Goal: Navigation & Orientation: Understand site structure

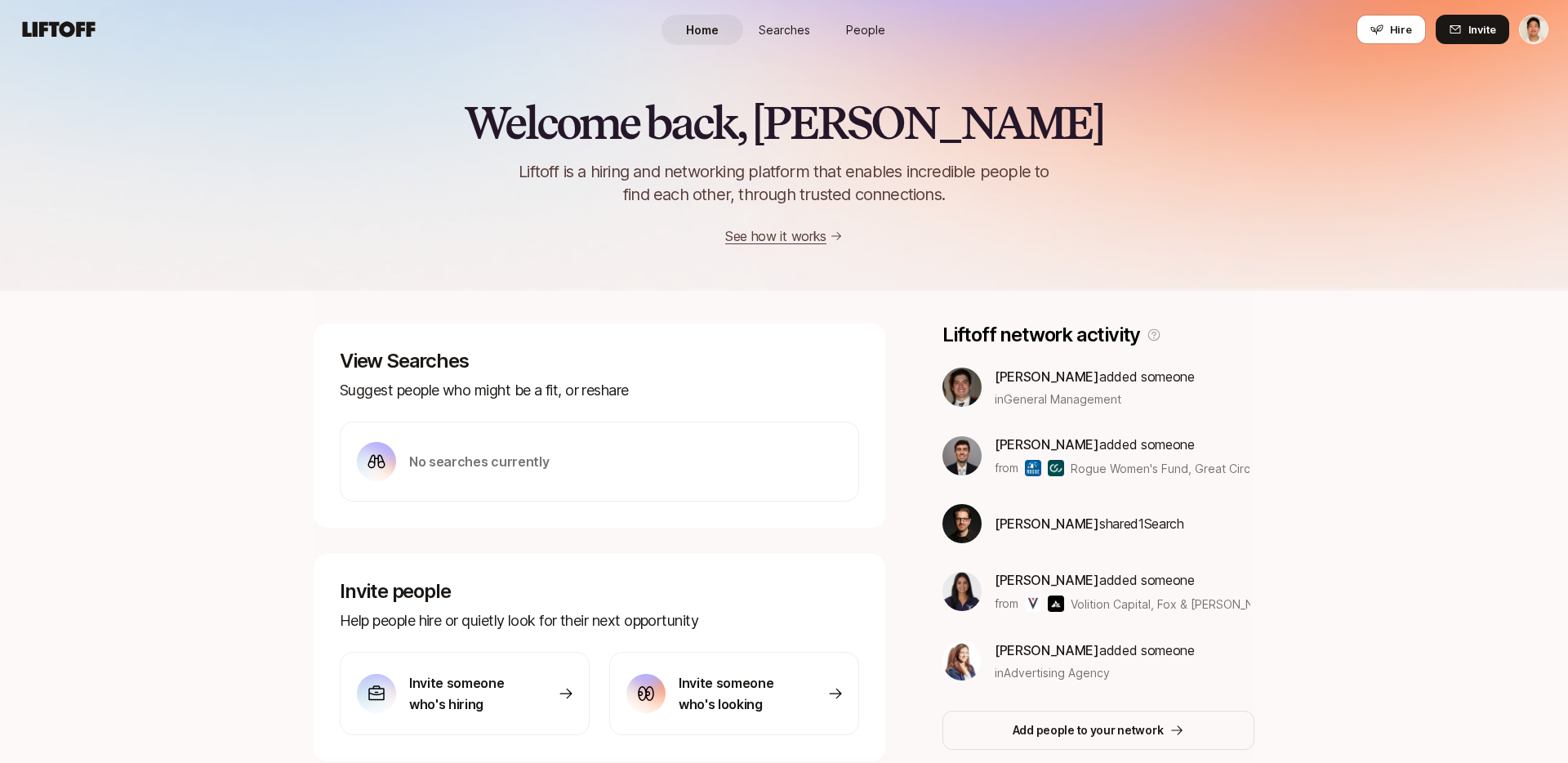
click at [776, 24] on span "Searches" at bounding box center [784, 29] width 52 height 17
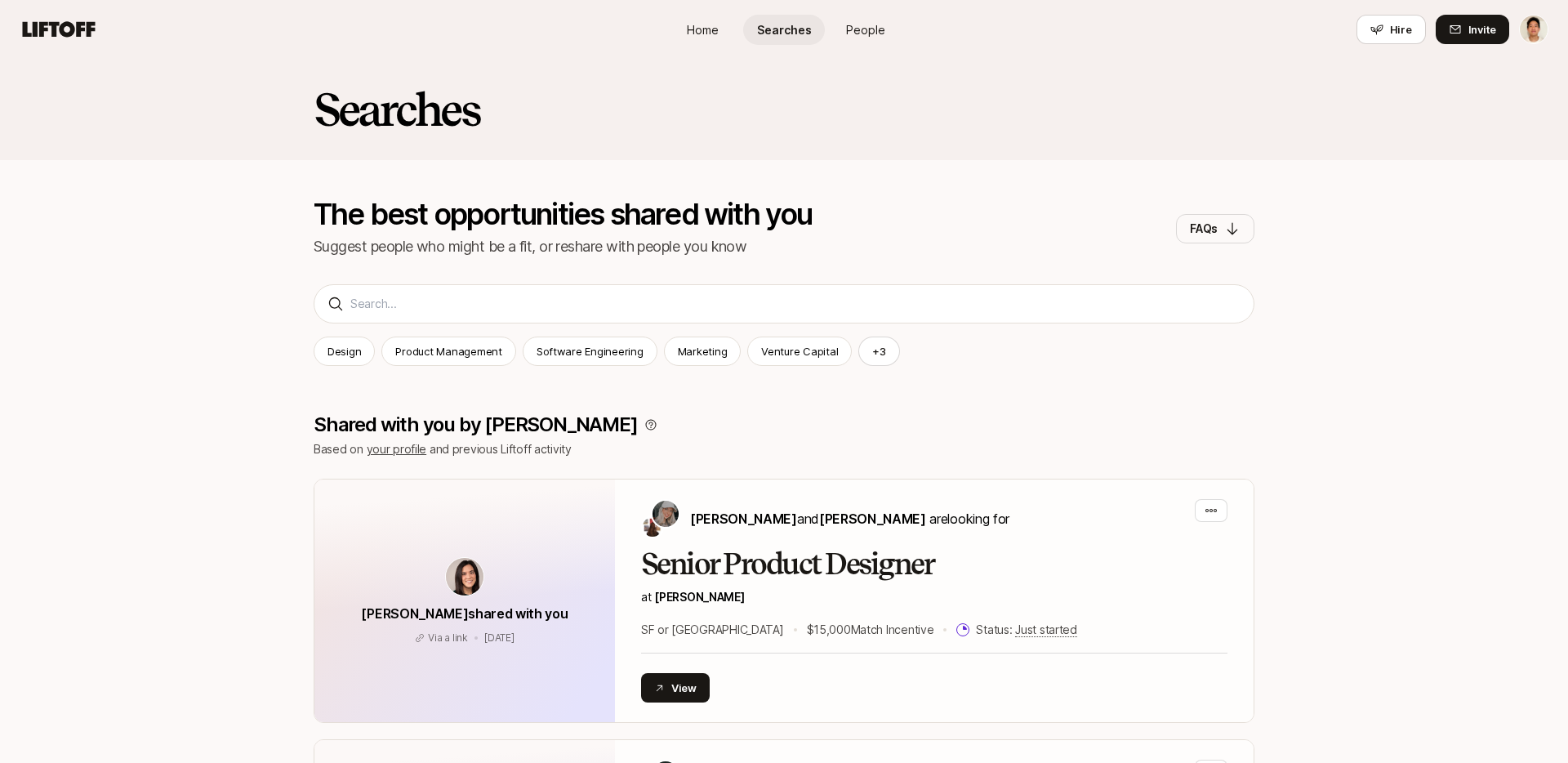
click at [861, 21] on span "People" at bounding box center [866, 29] width 40 height 17
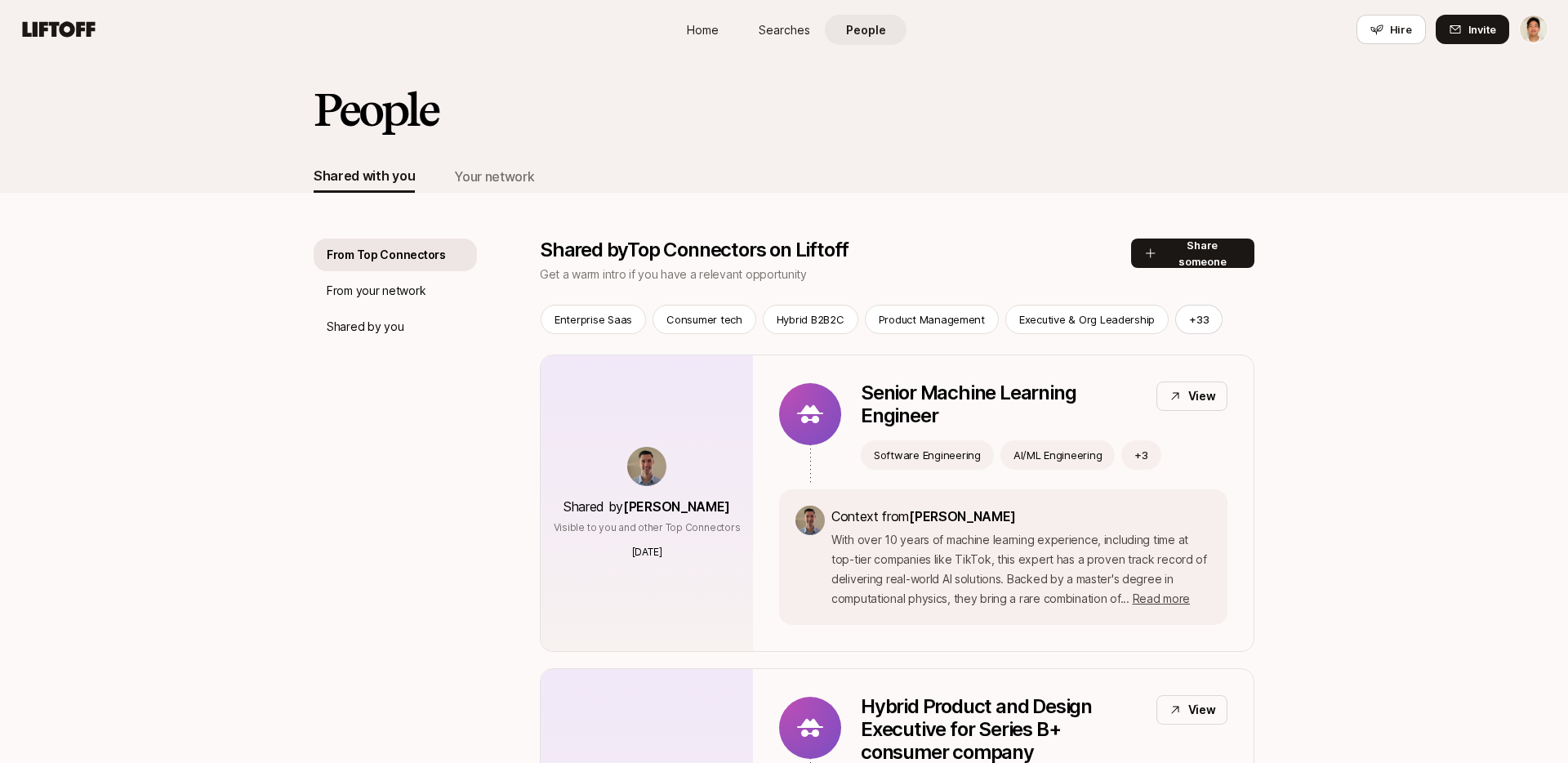
click at [755, 33] on link "Searches" at bounding box center [784, 30] width 81 height 31
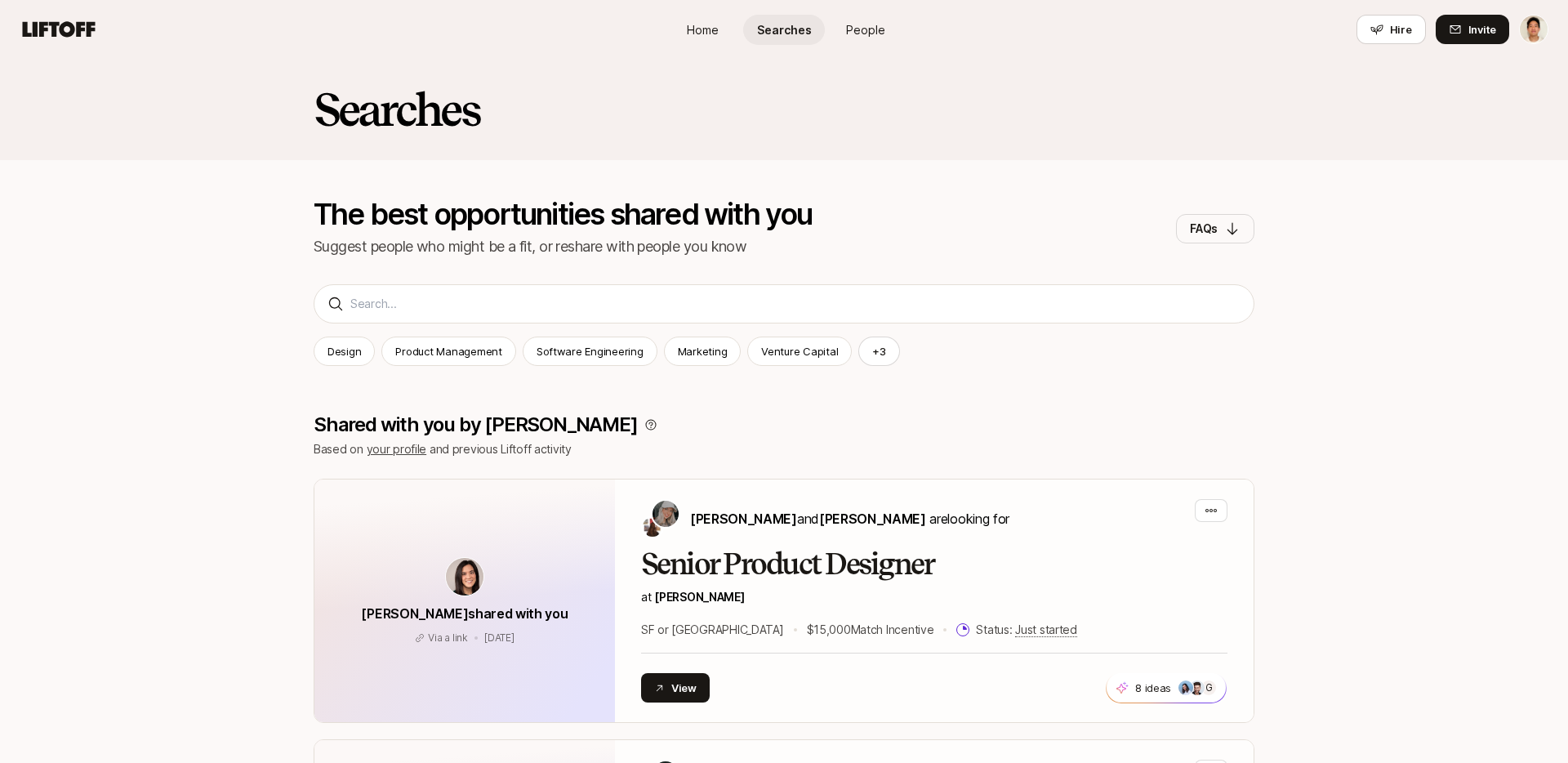
click at [676, 32] on link "Home" at bounding box center [702, 30] width 81 height 31
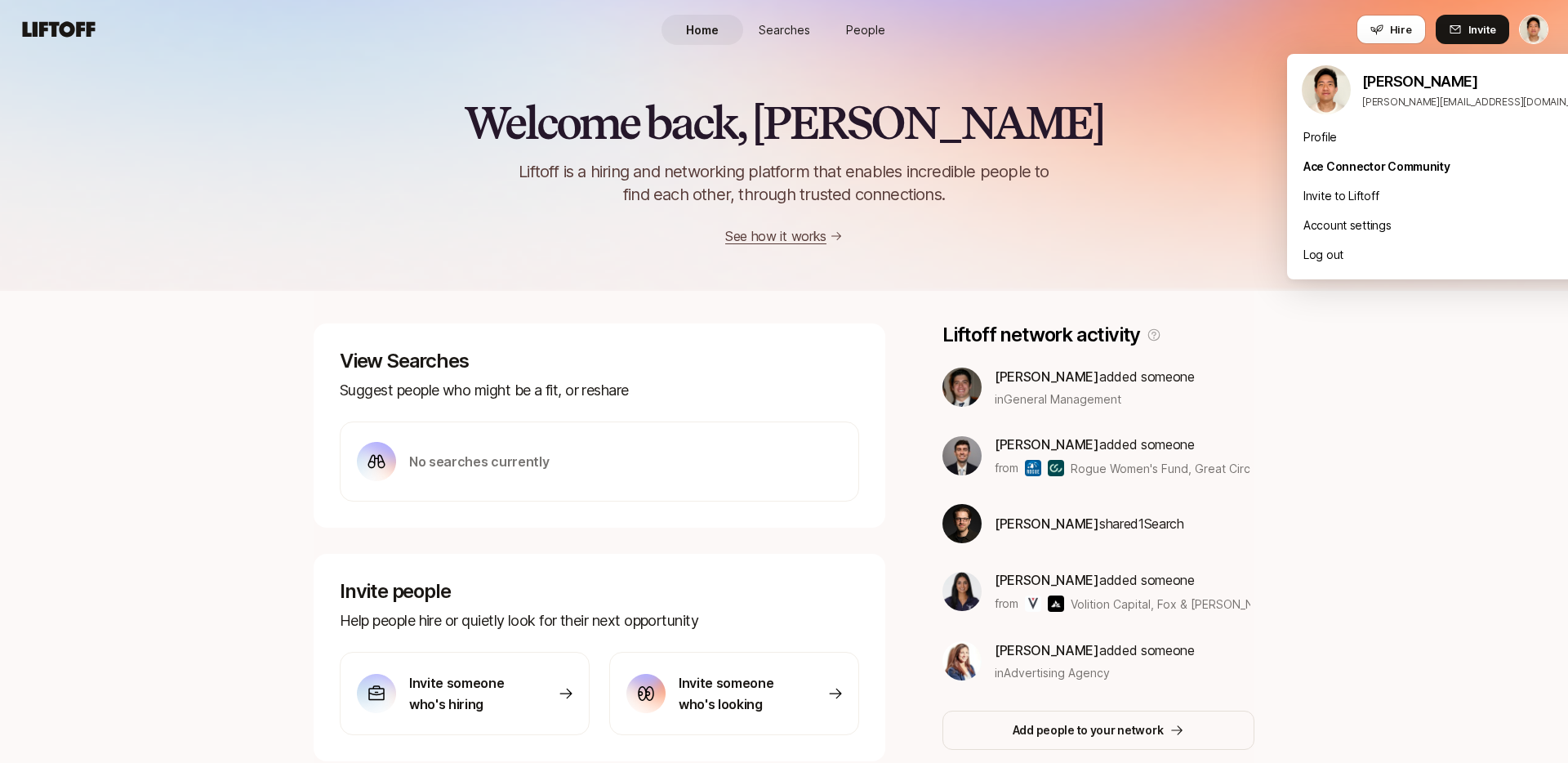
click at [1541, 21] on html "Home Searches People Hire Home Searches People Hire Hire Invite Welcome back, […" at bounding box center [784, 382] width 1568 height 763
click at [1161, 222] on html "Home Searches People Hire Home Searches People Hire Hire Invite Welcome back, […" at bounding box center [784, 382] width 1568 height 763
